Goal: Transaction & Acquisition: Purchase product/service

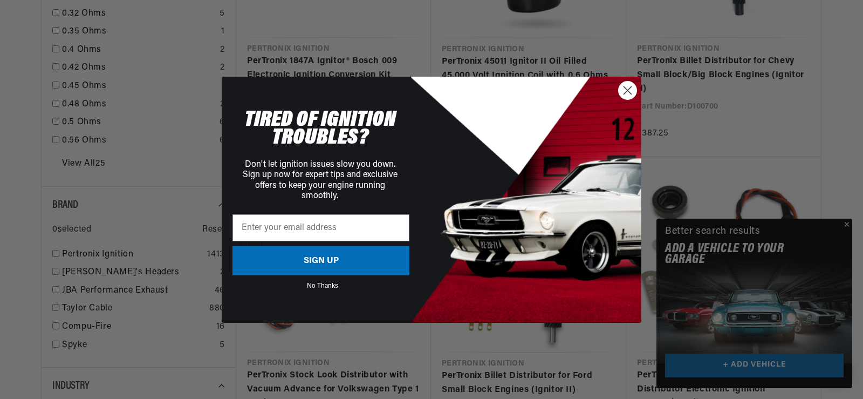
click at [625, 95] on circle "Close dialog" at bounding box center [628, 90] width 18 height 18
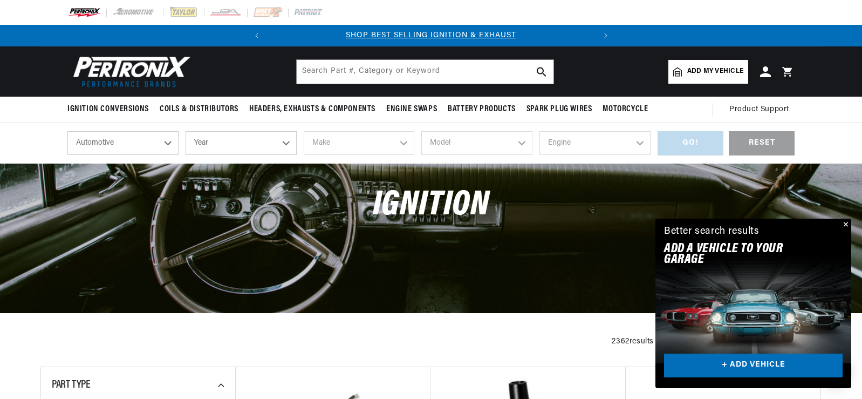
click at [159, 140] on select "Automotive Agricultural Industrial Marine Motorcycle" at bounding box center [122, 143] width 111 height 24
click at [233, 138] on select "Year [DATE] 2025 2024 2023 2022 2021 2020 2019 2018 2017 2016 2015 2014 2013 20…" at bounding box center [241, 143] width 111 height 24
drag, startPoint x: 257, startPoint y: 142, endPoint x: 267, endPoint y: 153, distance: 14.5
click at [257, 142] on select "Year [DATE] 2025 2024 2023 2022 2021 2020 2019 2018 2017 2016 2015 2014 2013 20…" at bounding box center [241, 143] width 111 height 24
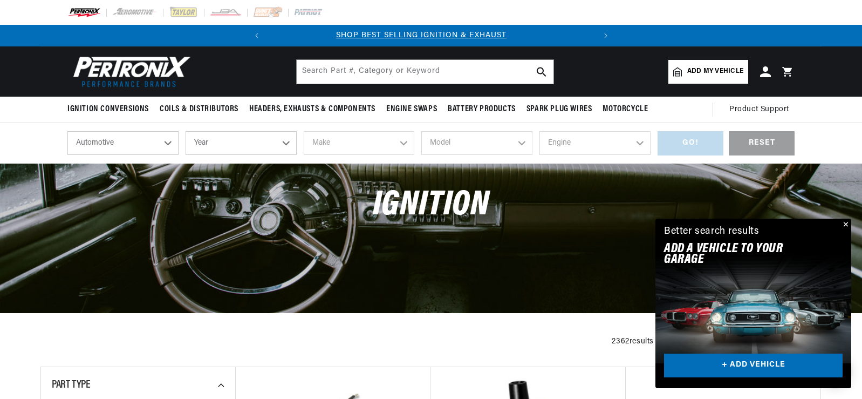
scroll to position [0, 0]
select select "1997"
click at [186, 131] on select "Year [DATE] 2025 2024 2023 2022 2021 2020 2019 2018 2017 2016 2015 2014 2013 20…" at bounding box center [241, 143] width 111 height 24
select select "1997"
click at [144, 144] on select "Automotive Agricultural Industrial Marine Motorcycle" at bounding box center [122, 143] width 111 height 24
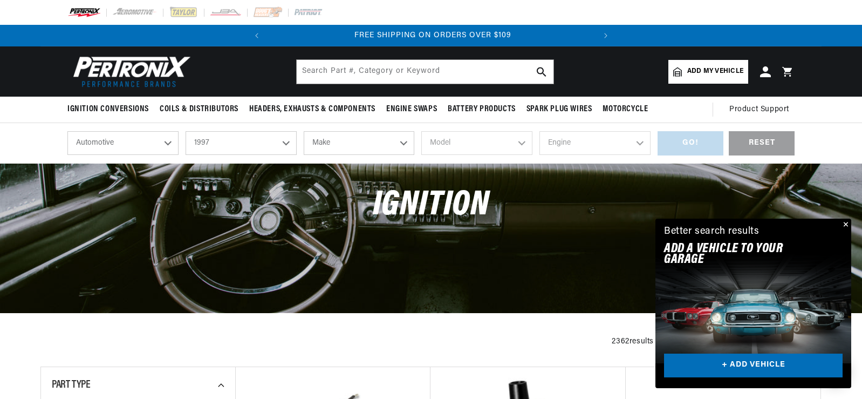
scroll to position [0, 327]
click at [67, 131] on select "Automotive Agricultural Industrial Marine Motorcycle" at bounding box center [122, 143] width 111 height 24
click at [351, 140] on select "Make Buick Cadillac Chevrolet Chrysler Dodge Ford GMC Hyundai [GEOGRAPHIC_DATA]…" at bounding box center [359, 143] width 111 height 24
select select "Nissan"
click at [304, 131] on select "Make Buick Cadillac Chevrolet Chrysler Dodge Ford GMC Hyundai [GEOGRAPHIC_DATA]…" at bounding box center [359, 143] width 111 height 24
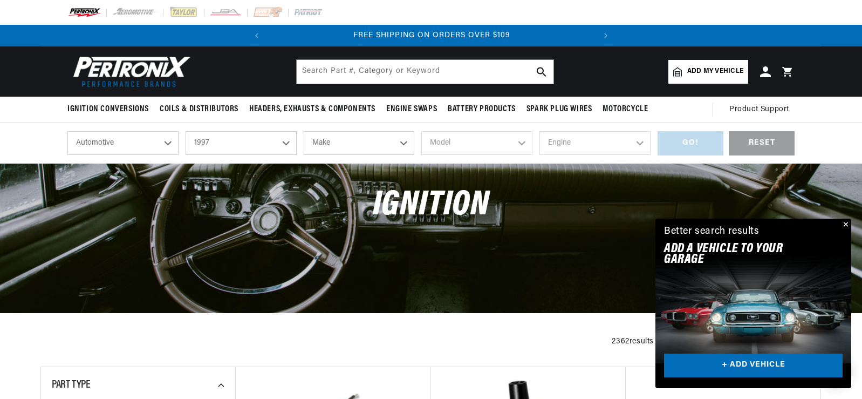
select select "Nissan"
click at [577, 144] on select "Model Pickup" at bounding box center [580, 143] width 141 height 24
select select "Pickup"
click at [510, 131] on select "Model Pickup" at bounding box center [580, 143] width 141 height 24
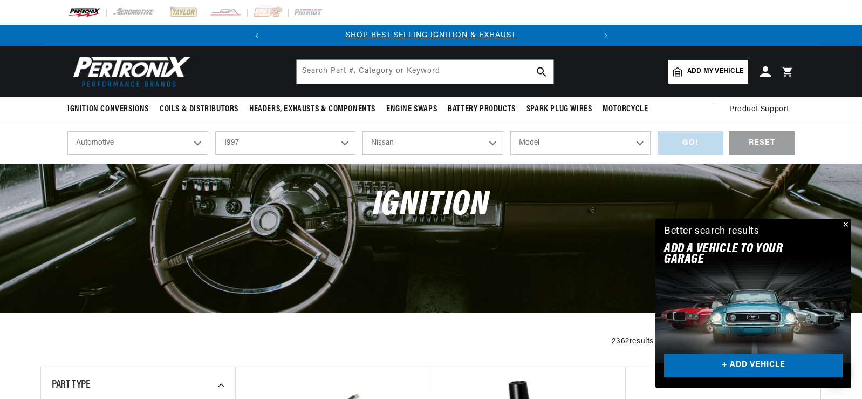
select select "Pickup"
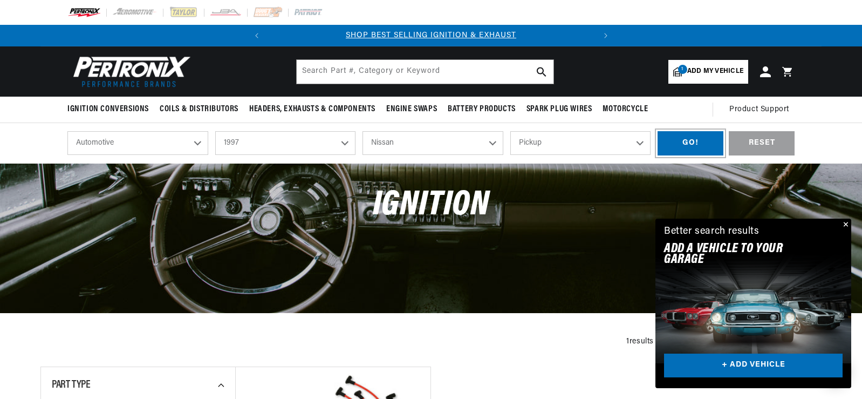
click at [692, 144] on div "GO!" at bounding box center [691, 143] width 66 height 24
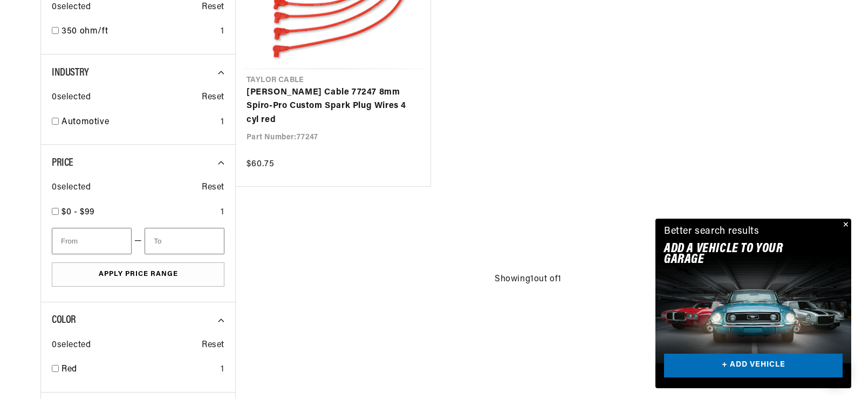
scroll to position [576, 0]
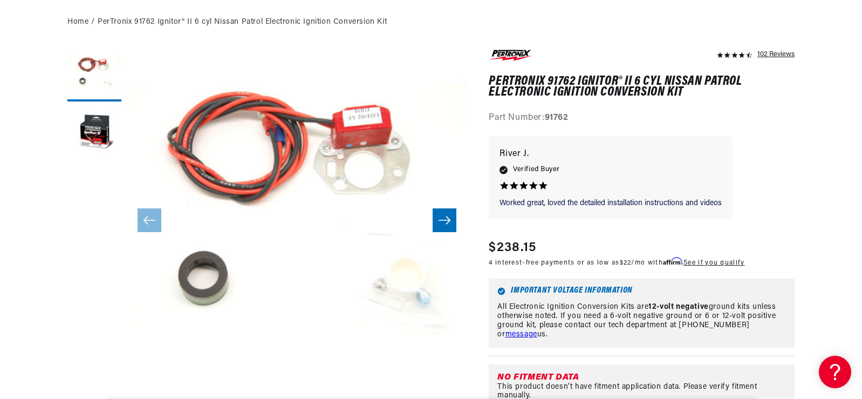
scroll to position [144, 0]
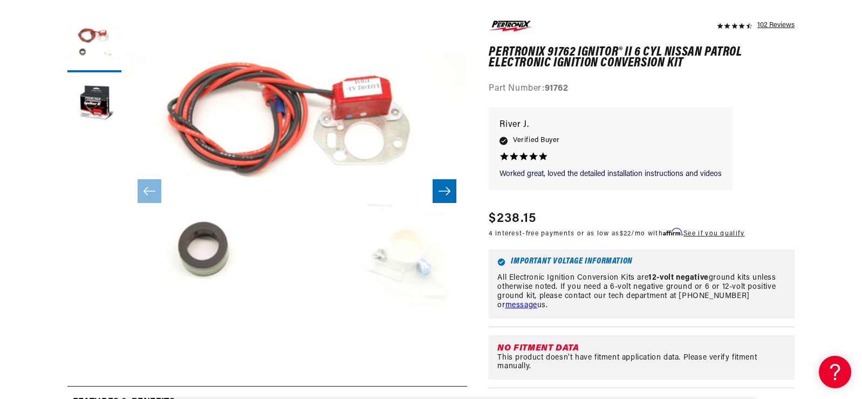
click at [447, 197] on button "Slide right" at bounding box center [445, 191] width 24 height 24
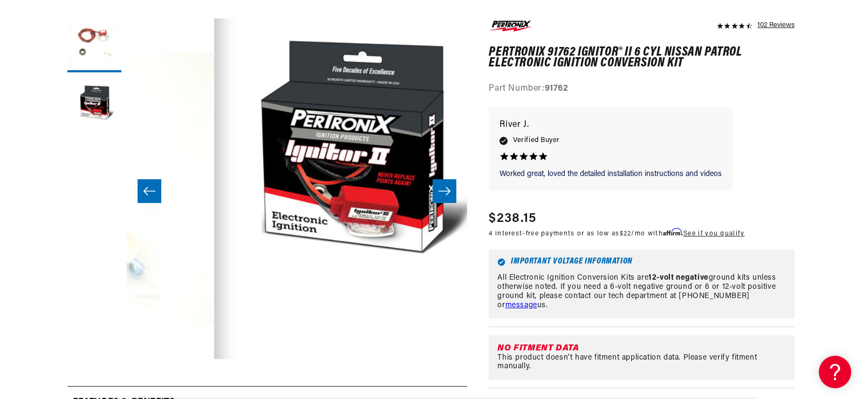
scroll to position [0, 340]
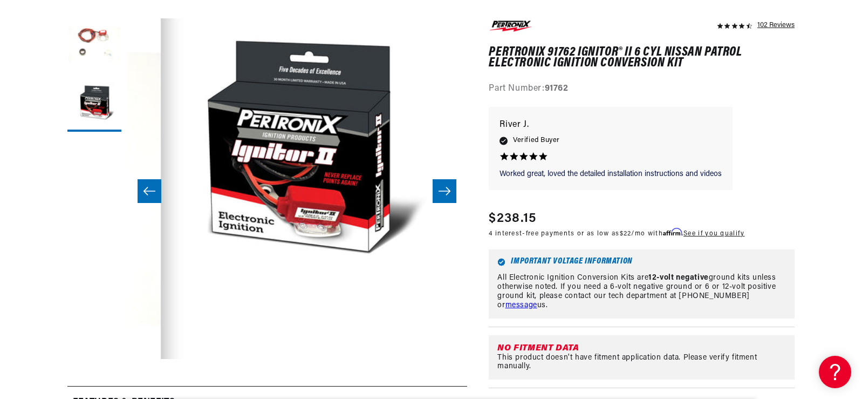
click at [447, 197] on button "Slide right" at bounding box center [445, 191] width 24 height 24
click at [153, 190] on icon "Slide left" at bounding box center [149, 191] width 13 height 11
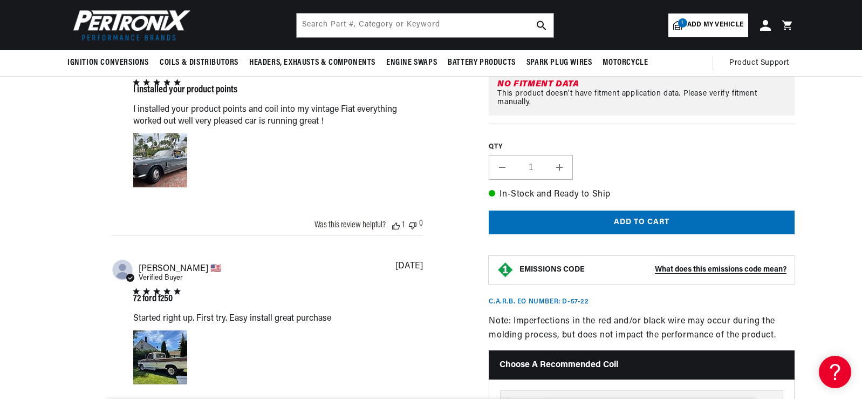
scroll to position [791, 0]
